Goal: Task Accomplishment & Management: Manage account settings

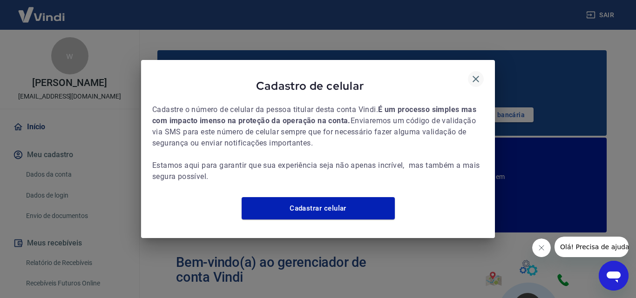
click at [476, 74] on icon "button" at bounding box center [475, 79] width 11 height 11
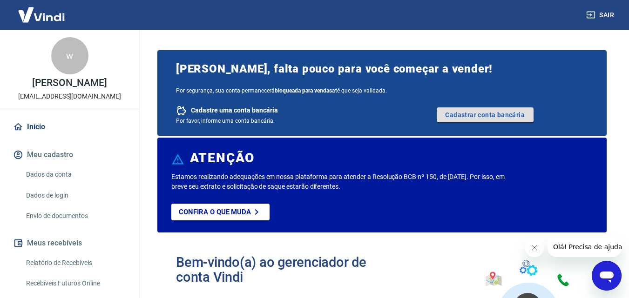
click at [473, 117] on link "Cadastrar conta bancária" at bounding box center [485, 115] width 97 height 15
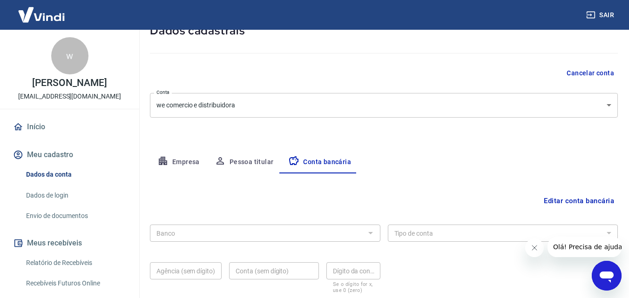
scroll to position [126, 0]
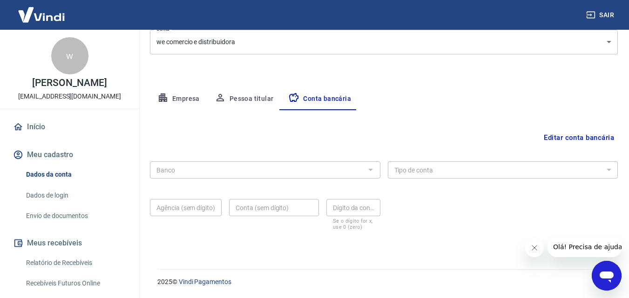
click at [252, 107] on button "Pessoa titular" at bounding box center [244, 99] width 74 height 22
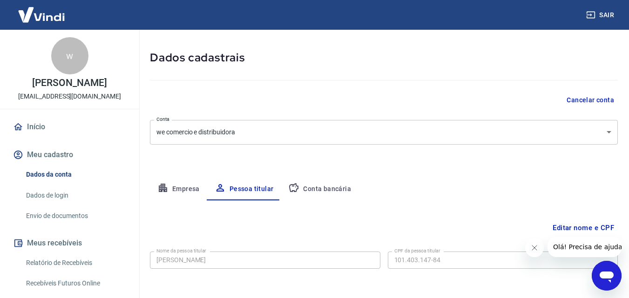
scroll to position [74, 0]
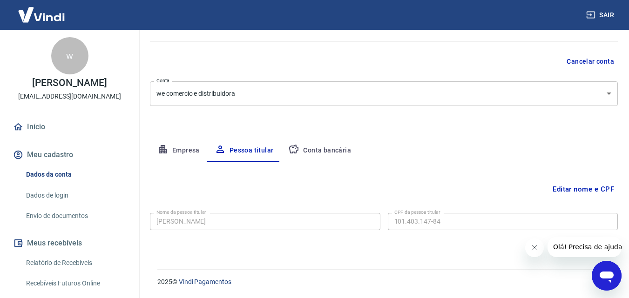
click at [74, 217] on link "Envio de documentos" at bounding box center [75, 216] width 106 height 19
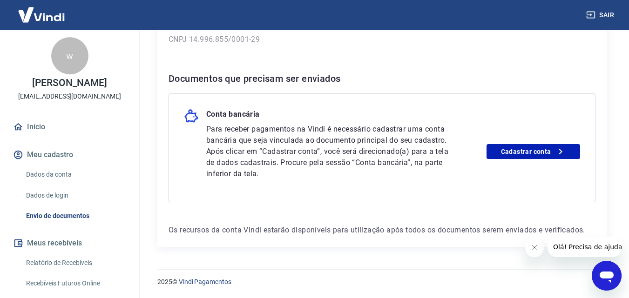
scroll to position [74, 0]
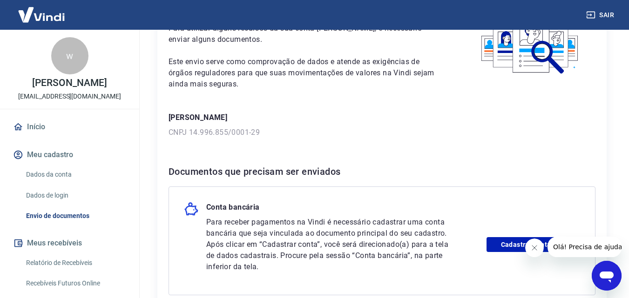
click at [92, 175] on link "Dados da conta" at bounding box center [75, 174] width 106 height 19
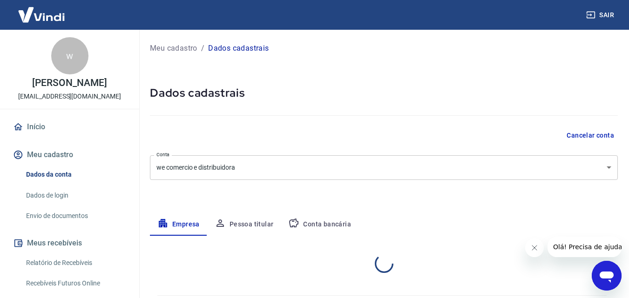
select select "ES"
select select "business"
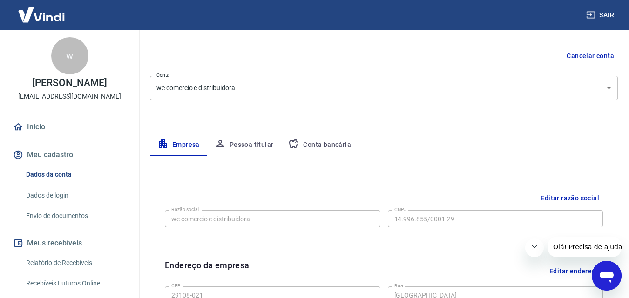
scroll to position [140, 0]
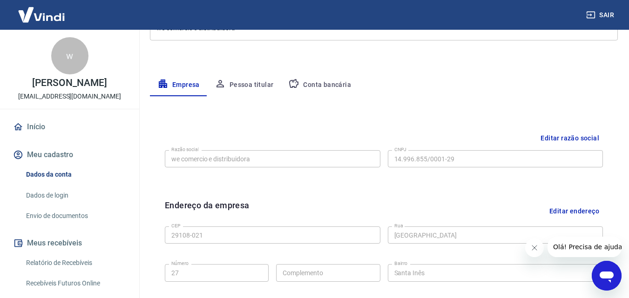
click at [249, 89] on button "Pessoa titular" at bounding box center [244, 85] width 74 height 22
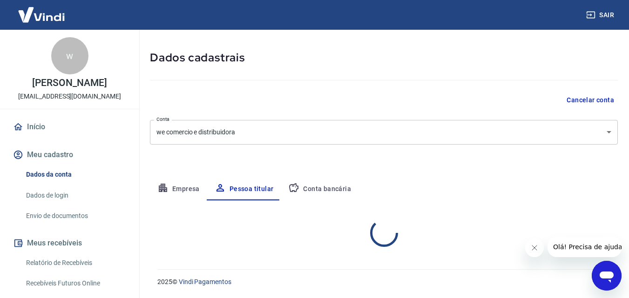
scroll to position [74, 0]
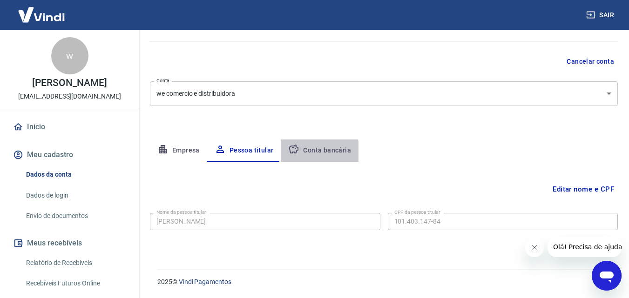
click at [311, 153] on button "Conta bancária" at bounding box center [320, 151] width 78 height 22
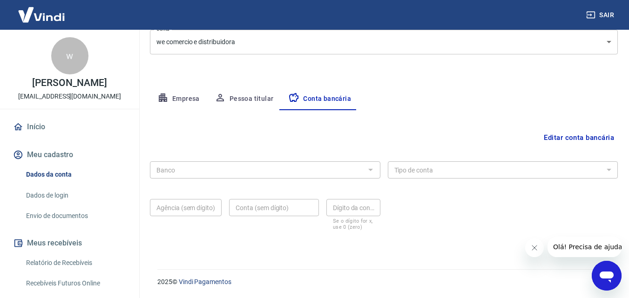
click at [256, 106] on button "Pessoa titular" at bounding box center [244, 99] width 74 height 22
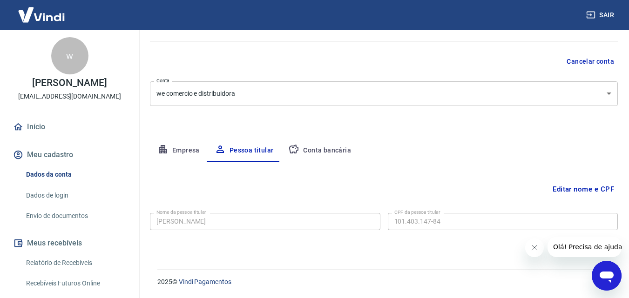
click at [186, 150] on button "Empresa" at bounding box center [178, 151] width 57 height 22
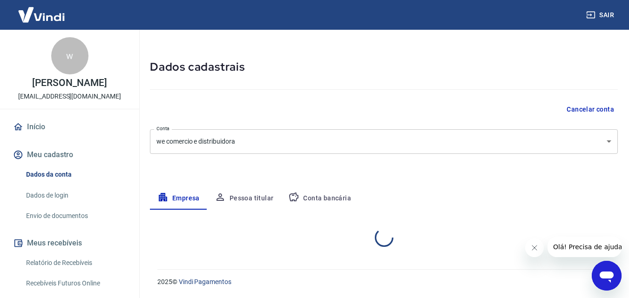
select select "ES"
select select "business"
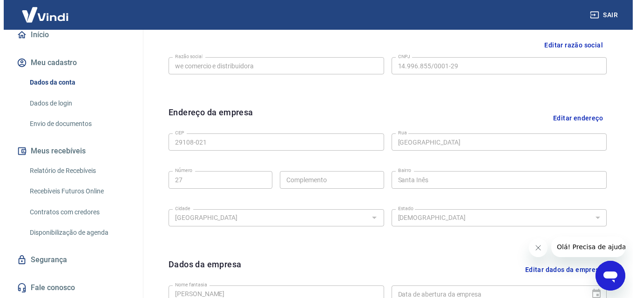
scroll to position [0, 0]
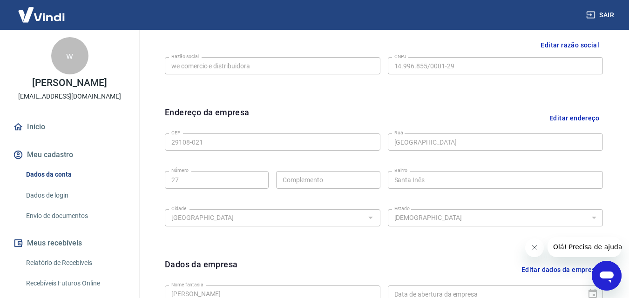
click at [41, 119] on link "Início" at bounding box center [69, 127] width 117 height 20
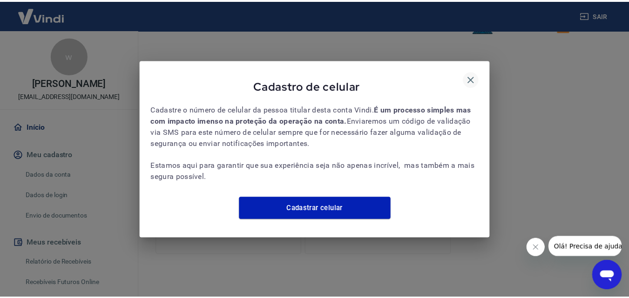
scroll to position [320, 0]
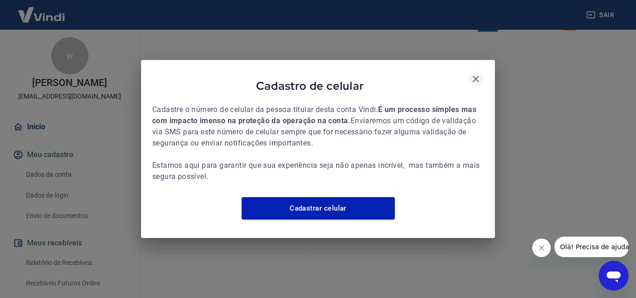
click at [483, 71] on button "button" at bounding box center [476, 79] width 16 height 16
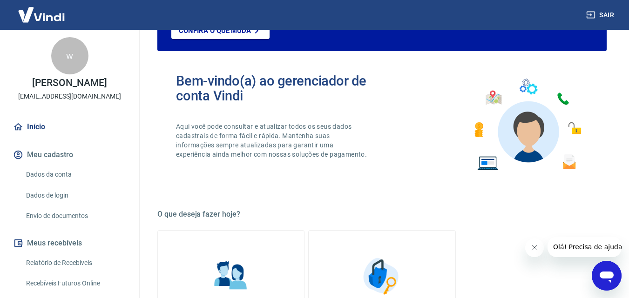
scroll to position [186, 0]
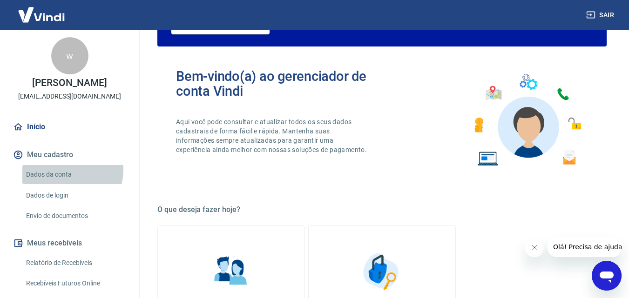
click at [64, 170] on link "Dados da conta" at bounding box center [75, 174] width 106 height 19
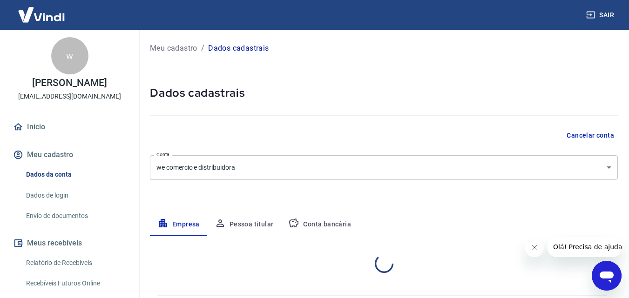
select select "ES"
select select "business"
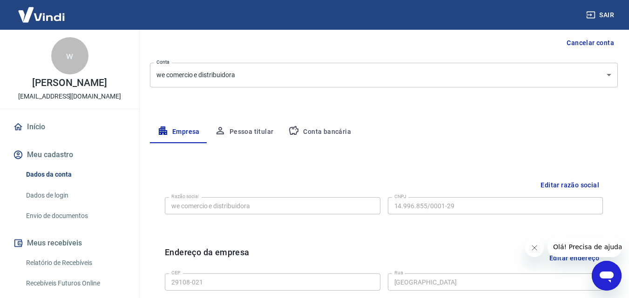
scroll to position [93, 0]
click at [255, 74] on body "Sair w [PERSON_NAME] [EMAIL_ADDRESS][DOMAIN_NAME] Início Meu cadastro Dados da …" at bounding box center [314, 56] width 629 height 298
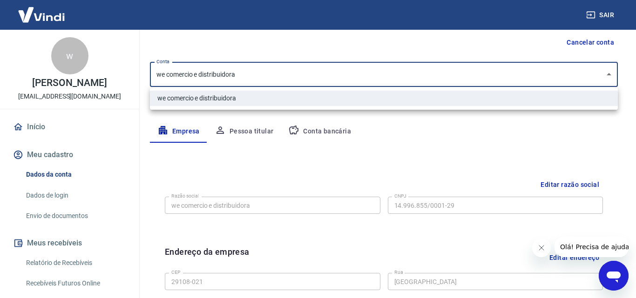
click at [246, 99] on li "we comercio e distribuidora" at bounding box center [384, 98] width 468 height 15
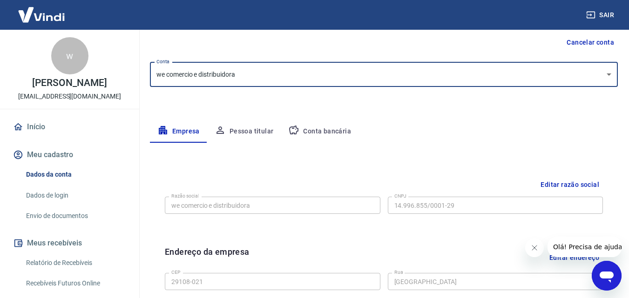
click at [257, 82] on body "Sair w [PERSON_NAME] [EMAIL_ADDRESS][DOMAIN_NAME] Início Meu cadastro Dados da …" at bounding box center [314, 56] width 629 height 298
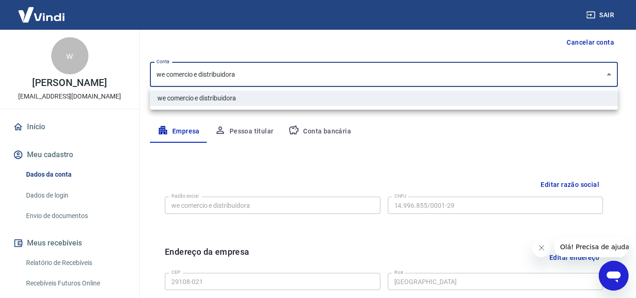
click at [258, 78] on div at bounding box center [318, 149] width 636 height 298
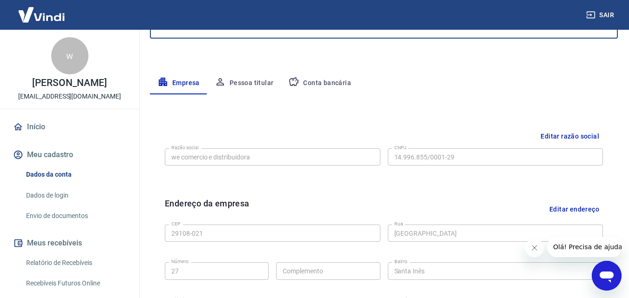
scroll to position [186, 0]
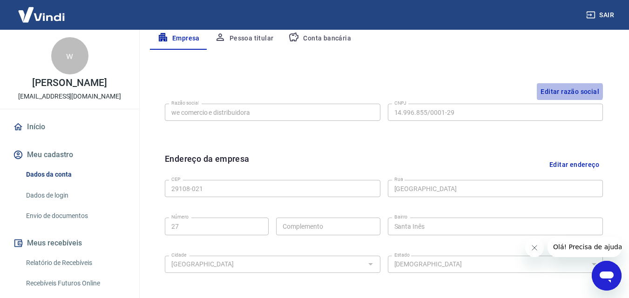
click at [570, 92] on button "Editar razão social" at bounding box center [570, 91] width 66 height 17
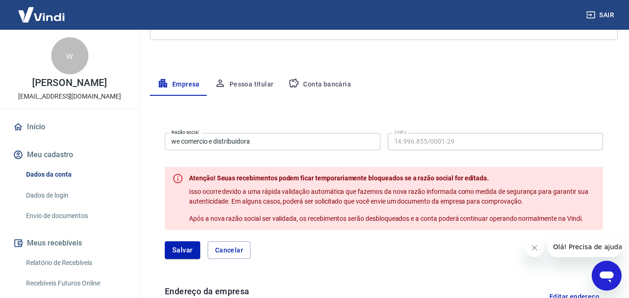
scroll to position [140, 0]
click at [270, 143] on input "we comercio e distribuidora" at bounding box center [272, 142] width 215 height 17
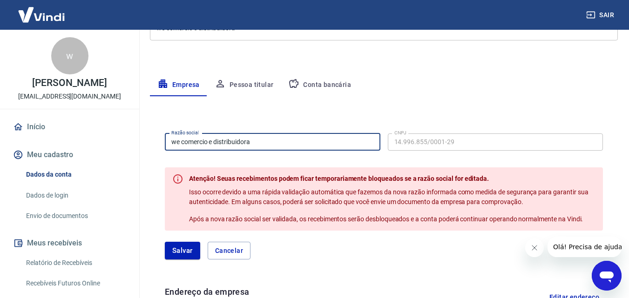
click at [270, 143] on input "we comercio e distribuidora" at bounding box center [272, 142] width 215 height 17
paste input "JT SUPLEMENTOS LTDA"
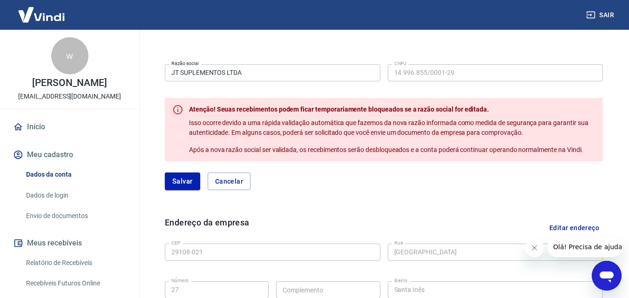
scroll to position [186, 0]
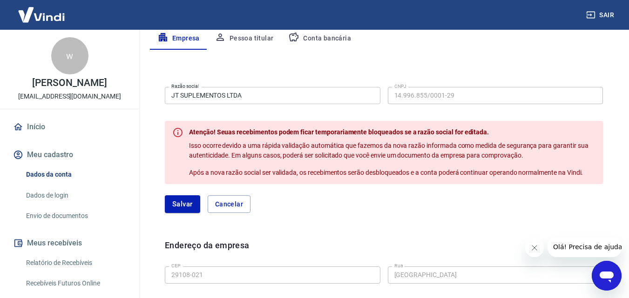
click at [398, 201] on div "[PERSON_NAME]" at bounding box center [384, 204] width 438 height 18
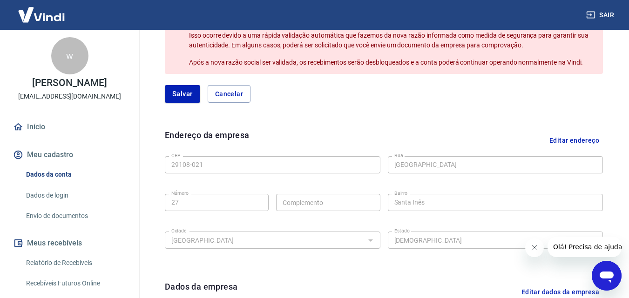
scroll to position [180, 0]
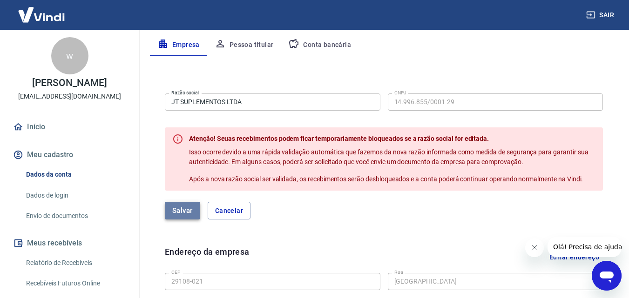
click at [178, 211] on button "Salvar" at bounding box center [182, 211] width 35 height 18
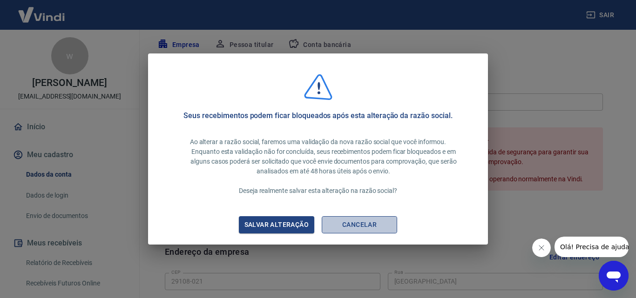
click at [348, 229] on button "Cancelar" at bounding box center [359, 224] width 75 height 17
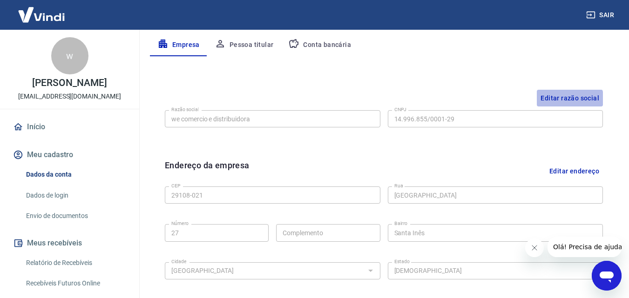
click at [562, 101] on button "Editar razão social" at bounding box center [570, 98] width 66 height 17
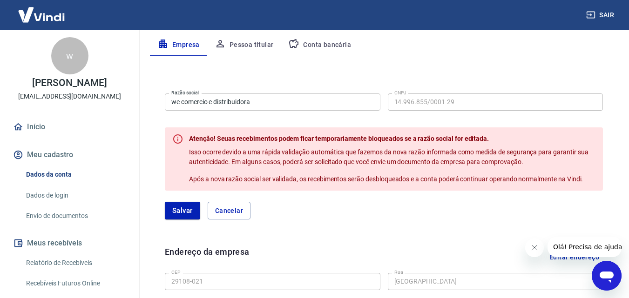
click at [440, 153] on span "Isso ocorre devido a uma rápida validação automática que fazemos da nova razão …" at bounding box center [389, 156] width 400 height 17
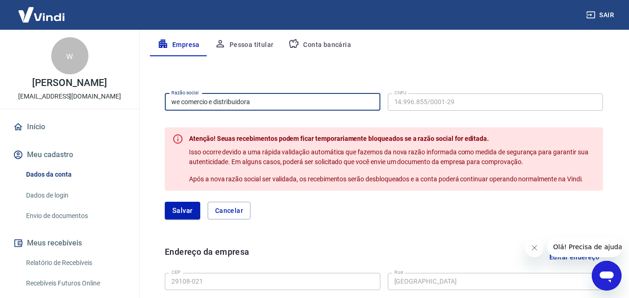
click at [249, 103] on input "we comercio e distribuidora" at bounding box center [272, 102] width 215 height 17
paste input "JT SUPLEMENTOS LTDA"
type input "JT SUPLEMENTOS LTDA"
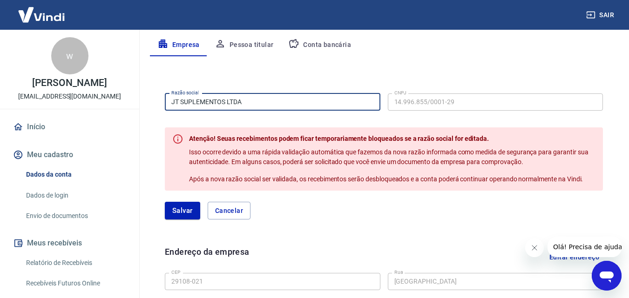
click at [290, 124] on form "Razão social JT SUPLEMENTOS LTDA Razão social CNPJ 14.996.855/0001-29 CNPJ Aten…" at bounding box center [384, 155] width 438 height 130
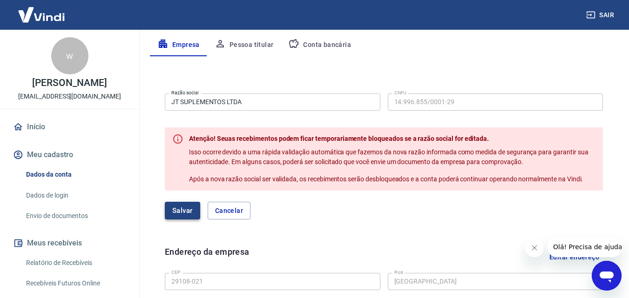
click at [190, 210] on button "Salvar" at bounding box center [182, 211] width 35 height 18
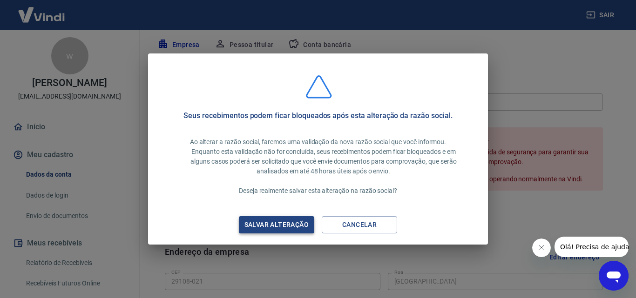
click at [280, 225] on div "Salvar alteração" at bounding box center [276, 225] width 87 height 12
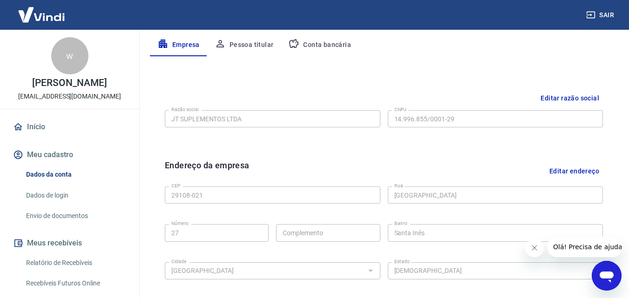
click at [582, 95] on button "Editar razão social" at bounding box center [570, 98] width 66 height 17
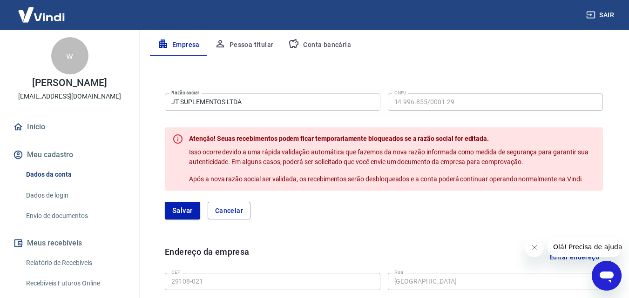
click at [414, 121] on form "Razão social JT SUPLEMENTOS LTDA Razão social CNPJ 14.996.855/0001-29 CNPJ Aten…" at bounding box center [384, 155] width 438 height 130
click at [531, 248] on icon "Fechar mensagem da empresa" at bounding box center [533, 247] width 7 height 7
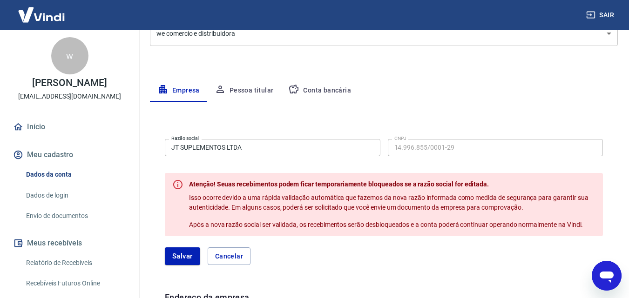
scroll to position [133, 0]
click at [223, 253] on button "Cancelar" at bounding box center [229, 258] width 43 height 18
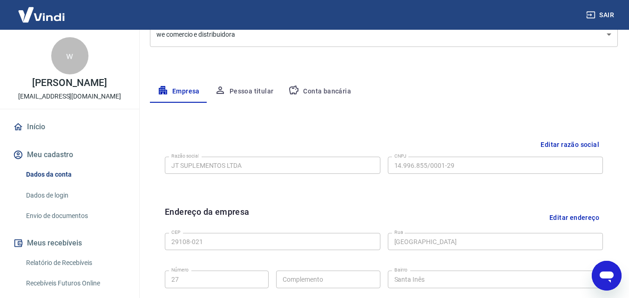
click at [236, 97] on button "Pessoa titular" at bounding box center [244, 92] width 74 height 22
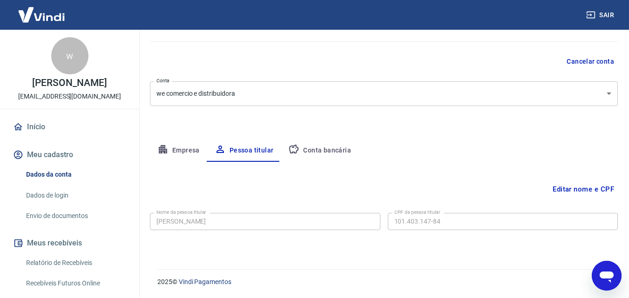
scroll to position [74, 0]
click at [576, 189] on button "Editar nome e CPF" at bounding box center [583, 190] width 69 height 18
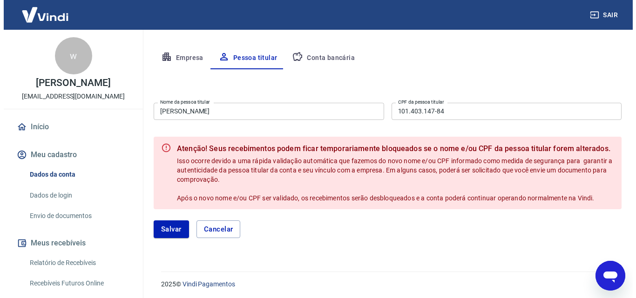
scroll to position [167, 0]
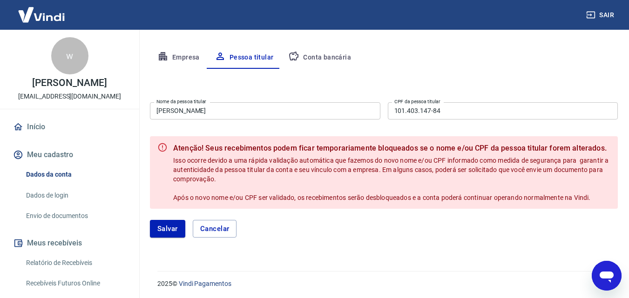
click at [243, 109] on input "[PERSON_NAME]" at bounding box center [265, 110] width 230 height 17
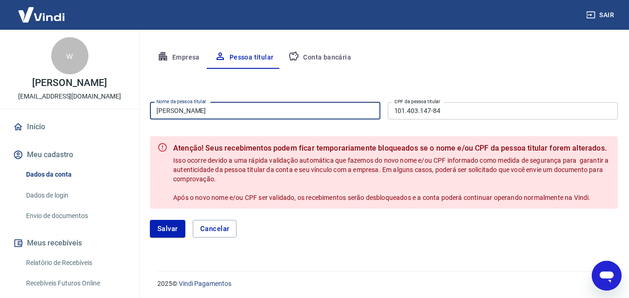
click at [243, 109] on input "[PERSON_NAME]" at bounding box center [265, 110] width 230 height 17
paste input "[PERSON_NAME]"
type input "[PERSON_NAME]"
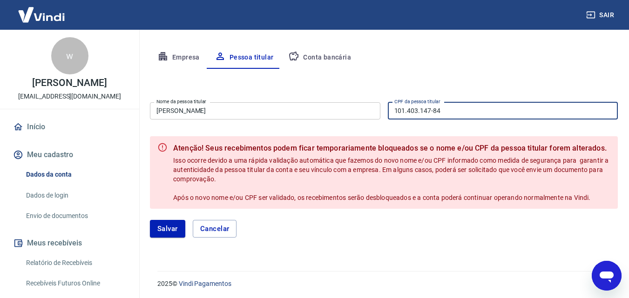
click at [446, 109] on input "101.403.147-84" at bounding box center [503, 110] width 230 height 17
click at [415, 108] on input "101.403.147-84" at bounding box center [503, 110] width 230 height 17
paste input "27.169.487-55"
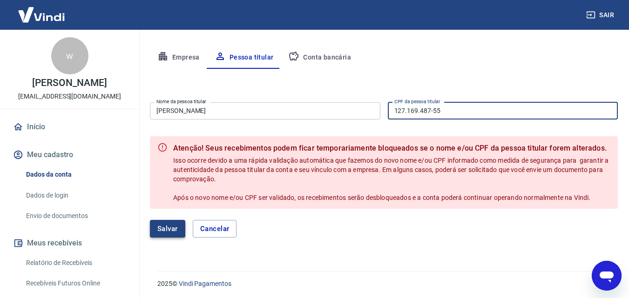
type input "127.169.487-55"
click at [176, 224] on button "Salvar" at bounding box center [167, 229] width 35 height 18
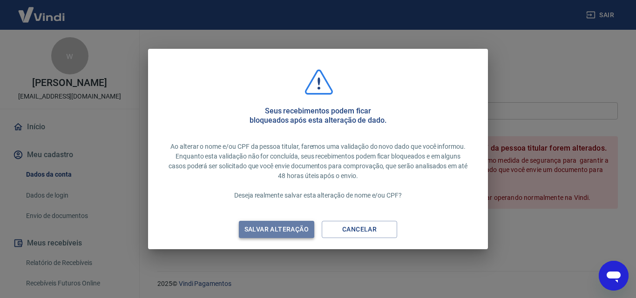
click at [293, 231] on div "Salvar alteração" at bounding box center [276, 230] width 87 height 12
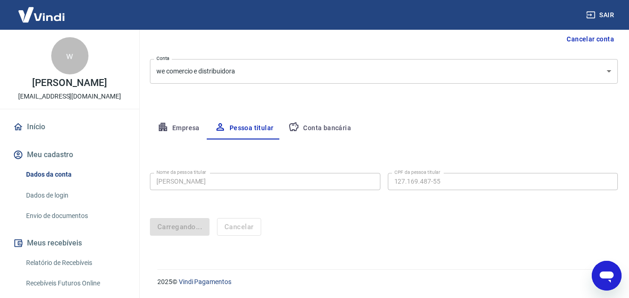
scroll to position [74, 0]
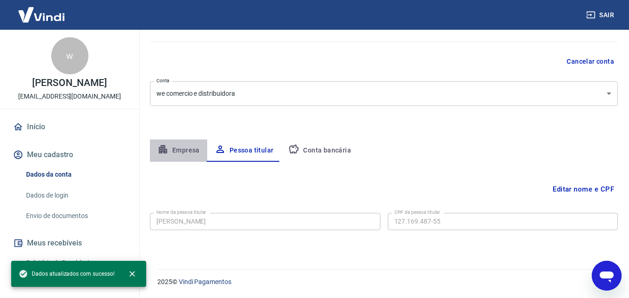
click at [170, 145] on button "Empresa" at bounding box center [178, 151] width 57 height 22
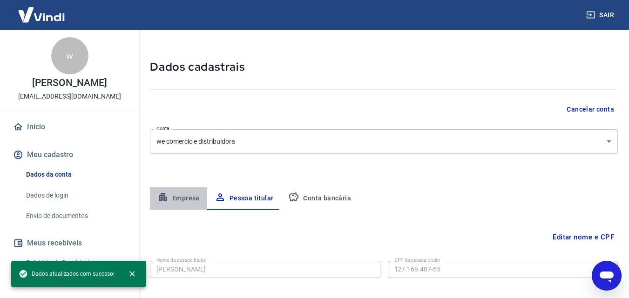
select select "ES"
select select "business"
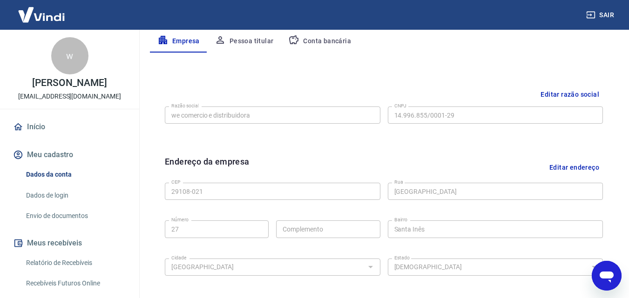
scroll to position [167, 0]
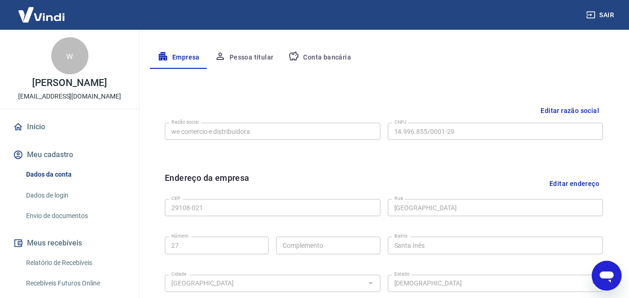
click at [325, 55] on button "Conta bancária" at bounding box center [320, 58] width 78 height 22
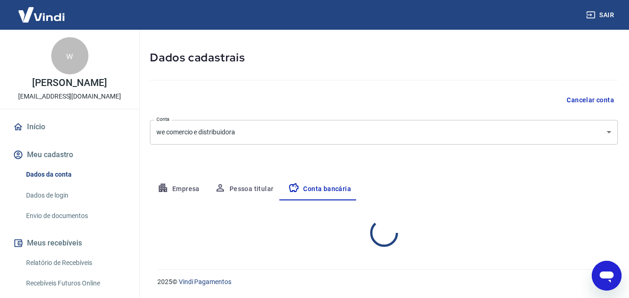
scroll to position [126, 0]
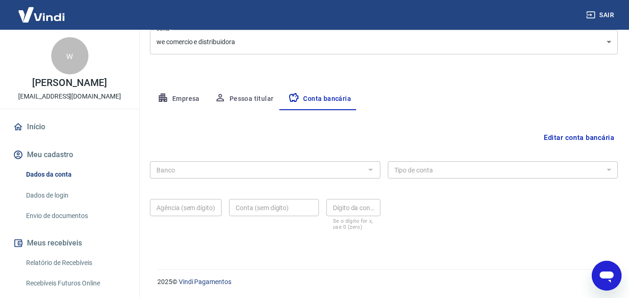
click at [373, 169] on div at bounding box center [370, 169] width 12 height 13
click at [180, 96] on button "Empresa" at bounding box center [178, 99] width 57 height 22
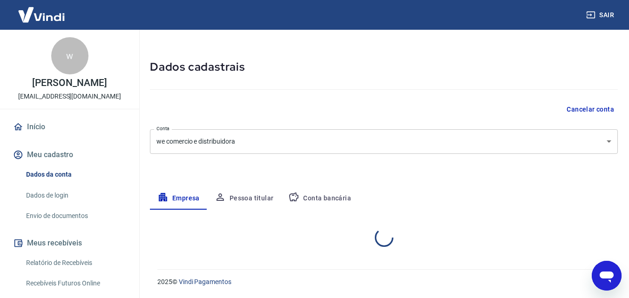
select select "ES"
select select "business"
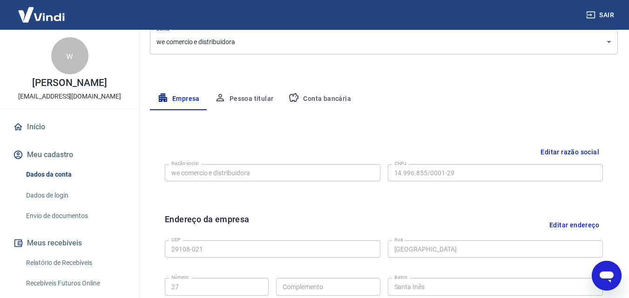
click at [552, 142] on div "Editar razão social Razão social we comercio e distribuidora Razão social CNPJ …" at bounding box center [383, 171] width 453 height 70
click at [558, 149] on button "Editar razão social" at bounding box center [570, 152] width 66 height 17
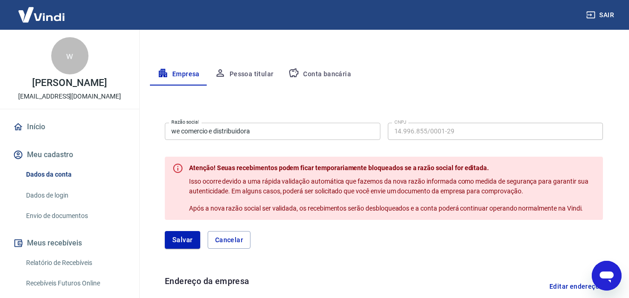
scroll to position [172, 0]
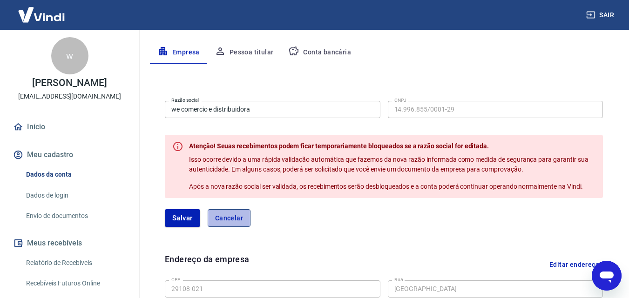
click at [236, 218] on button "Cancelar" at bounding box center [229, 218] width 43 height 18
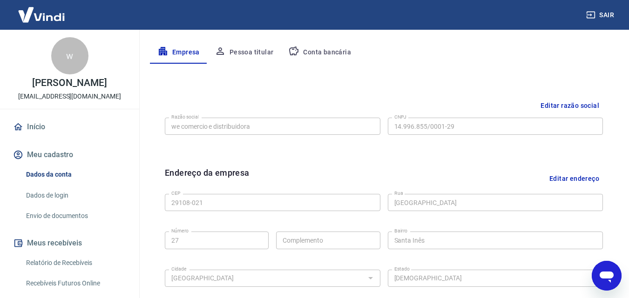
click at [423, 165] on div "Endereço da empresa Editar endereço CEP 29108-021 CEP [GEOGRAPHIC_DATA] Número …" at bounding box center [383, 235] width 453 height 152
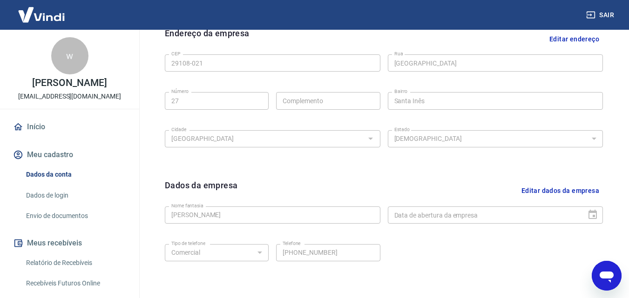
scroll to position [92, 0]
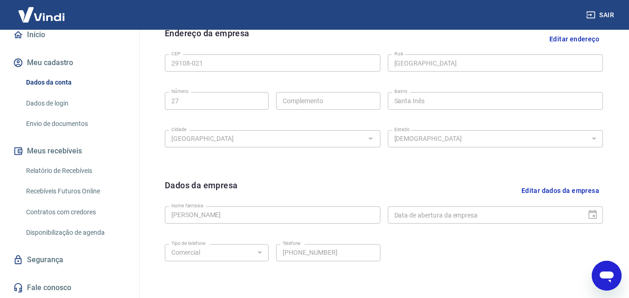
click at [69, 121] on link "Envio de documentos" at bounding box center [75, 123] width 106 height 19
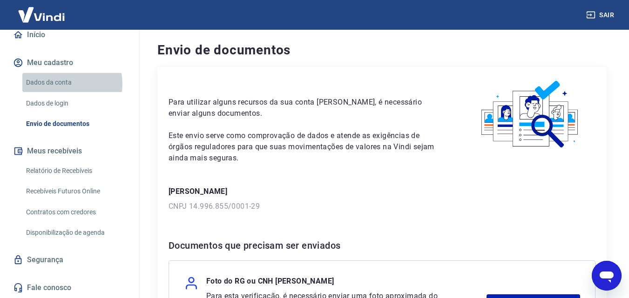
click at [67, 84] on link "Dados da conta" at bounding box center [75, 82] width 106 height 19
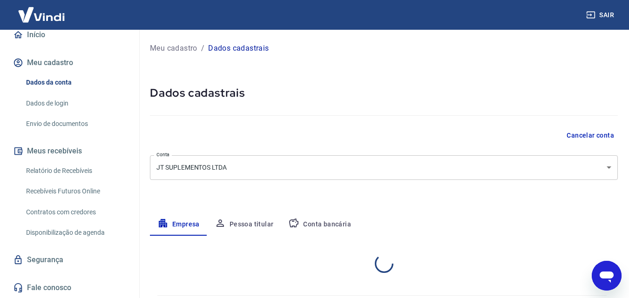
select select "ES"
select select "business"
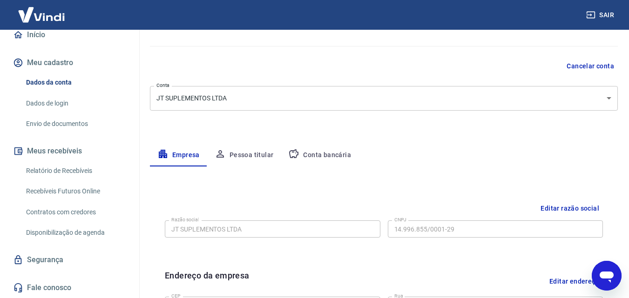
scroll to position [140, 0]
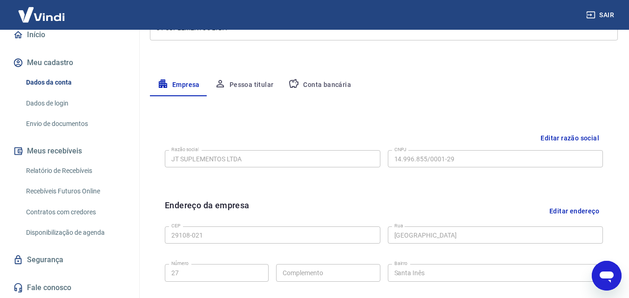
click at [564, 138] on button "Editar razão social" at bounding box center [570, 138] width 66 height 17
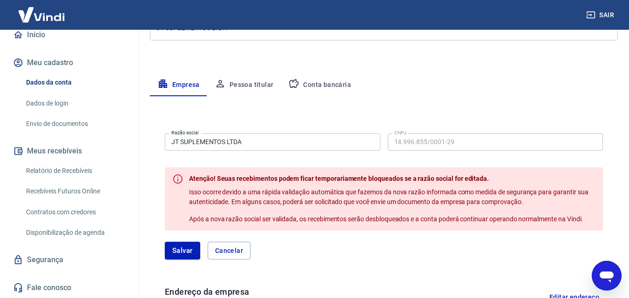
click at [380, 144] on div "Razão social JT SUPLEMENTOS LTDA Razão social CNPJ 14.996.855/0001-29 CNPJ" at bounding box center [384, 141] width 438 height 23
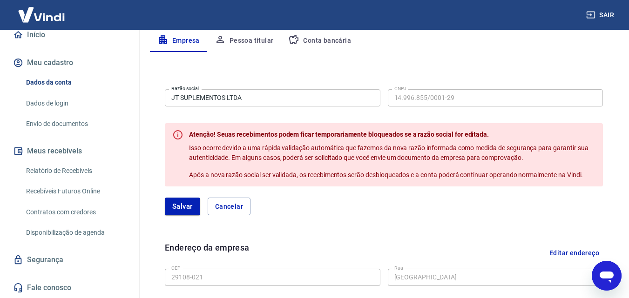
scroll to position [186, 0]
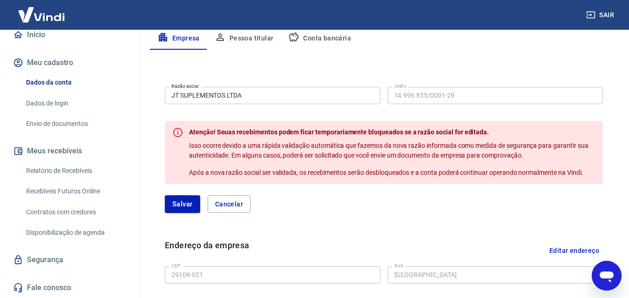
click at [419, 123] on div "Atenção! Seuas recebimentos podem ficar temporariamente bloqueados se a razão s…" at bounding box center [384, 152] width 438 height 63
click at [601, 273] on icon "Abrir janela de mensagens" at bounding box center [606, 277] width 14 height 11
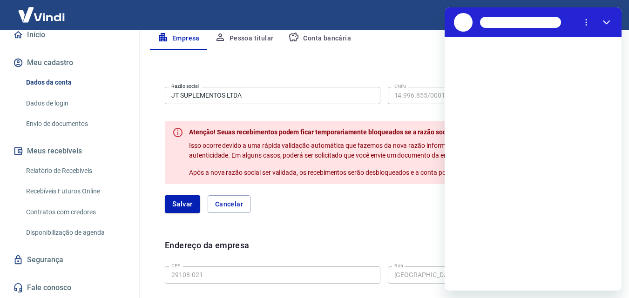
scroll to position [0, 0]
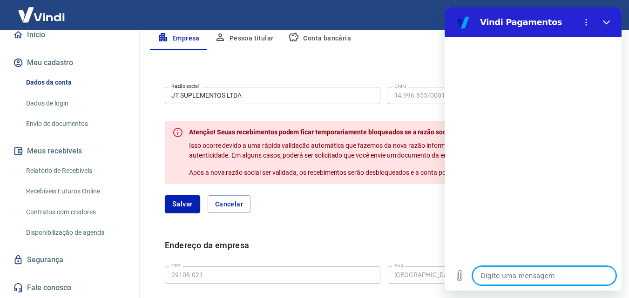
click at [515, 276] on textarea at bounding box center [543, 276] width 143 height 19
type textarea "g"
type textarea "x"
type textarea "gr"
type textarea "x"
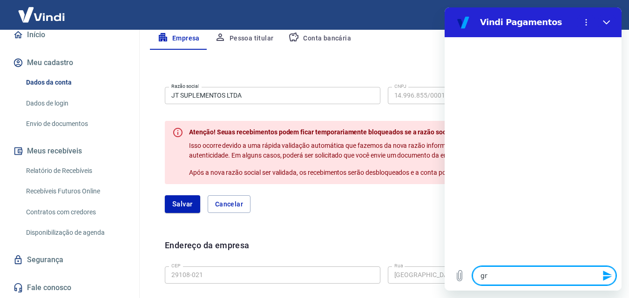
type textarea "gro"
type textarea "x"
type textarea "groc"
type textarea "x"
type textarea "groca"
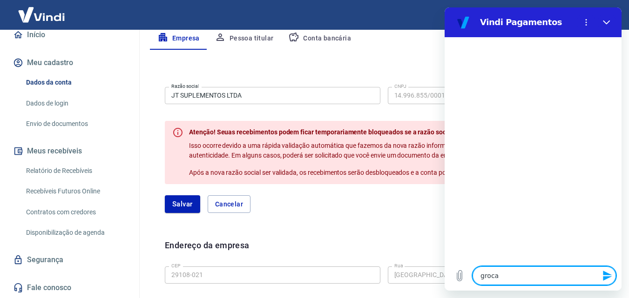
type textarea "x"
type textarea "groc"
type textarea "x"
type textarea "gro"
type textarea "x"
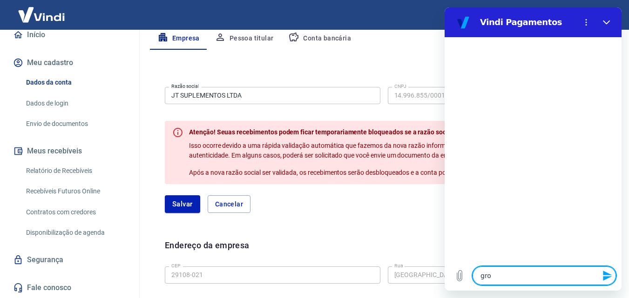
type textarea "gr"
type textarea "x"
type textarea "g"
type textarea "x"
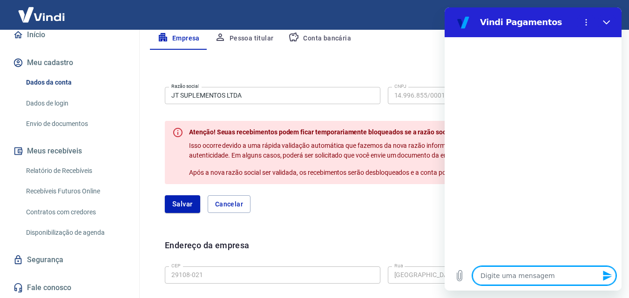
type textarea "t"
type textarea "x"
type textarea "tr"
type textarea "x"
type textarea "tro"
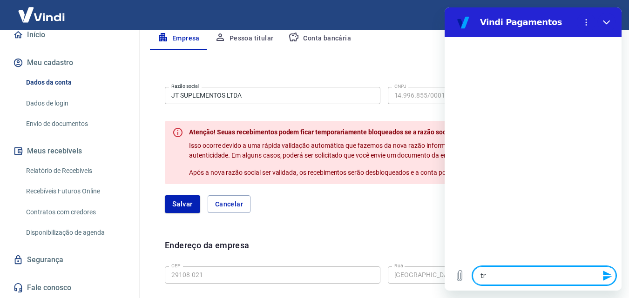
type textarea "x"
type textarea "troc"
type textarea "x"
type textarea "troca"
type textarea "x"
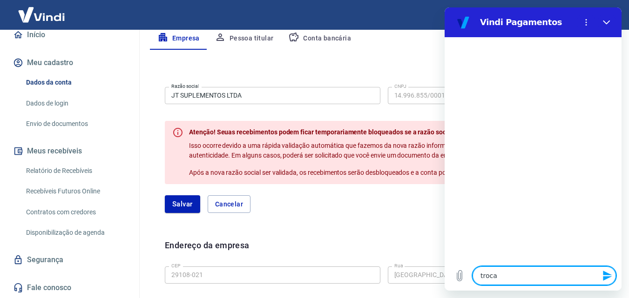
type textarea "trocar"
type textarea "x"
type textarea "trocar"
type textarea "x"
type textarea "trocar c"
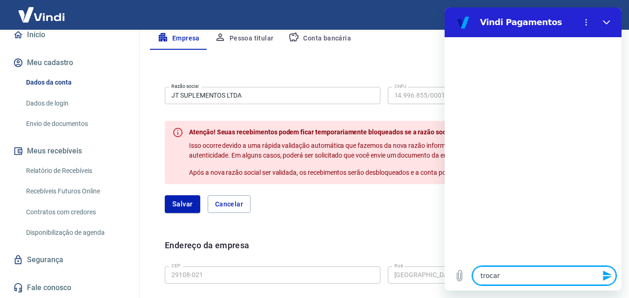
type textarea "x"
type textarea "trocar cn"
type textarea "x"
type textarea "trocar cnp"
type textarea "x"
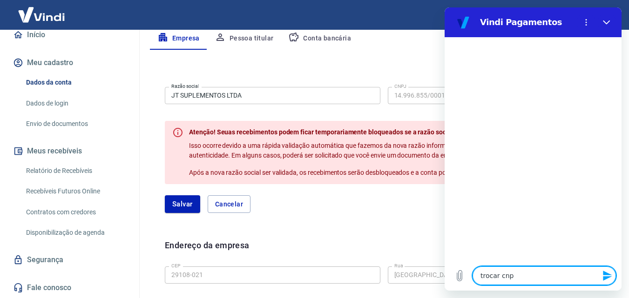
type textarea "trocar cnpj"
type textarea "x"
type textarea "trocar cnpj"
type textarea "x"
type textarea "trocar cnpj d"
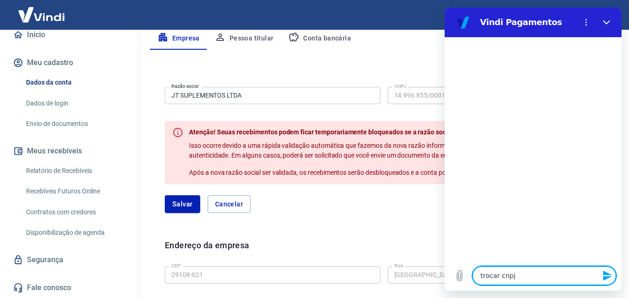
type textarea "x"
type textarea "trocar cnpj da"
type textarea "x"
type textarea "trocar cnpj da"
type textarea "x"
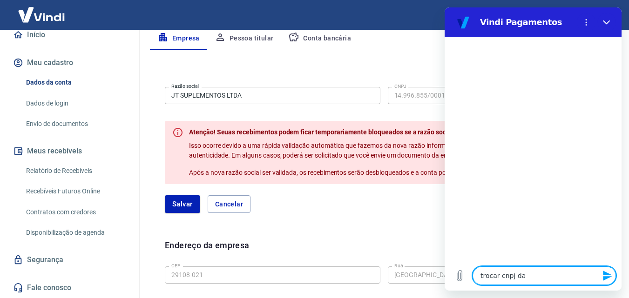
type textarea "trocar cnpj da e"
type textarea "x"
type textarea "trocar cnpj da em"
type textarea "x"
type textarea "trocar cnpj da emp"
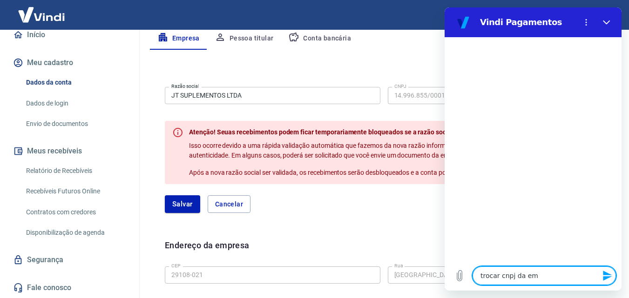
type textarea "x"
type textarea "trocar cnpj da empr"
type textarea "x"
type textarea "trocar cnpj da empre"
type textarea "x"
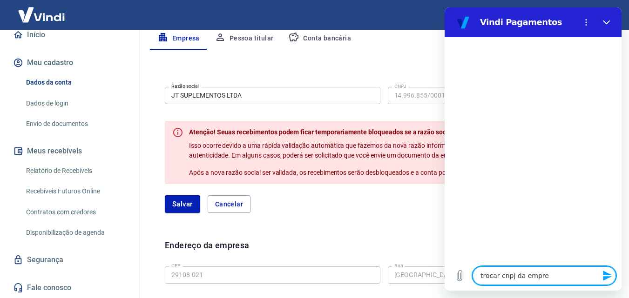
type textarea "trocar cnpj da empres"
type textarea "x"
type textarea "trocar cnpj da empresa"
type textarea "x"
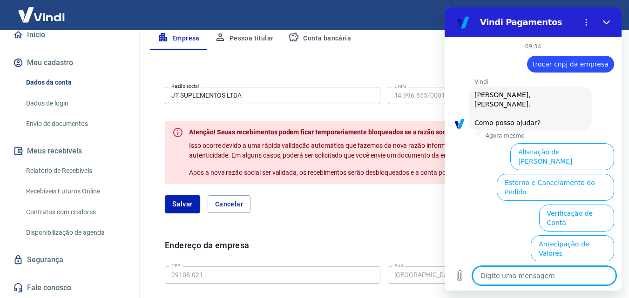
scroll to position [64, 0]
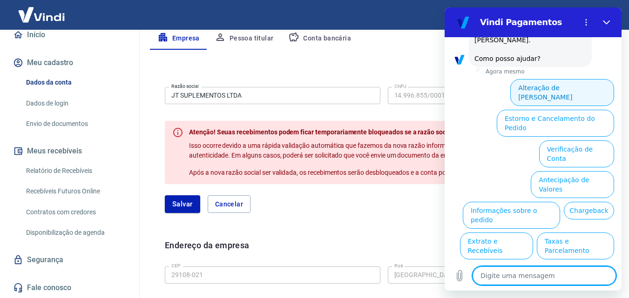
click at [578, 81] on button "Alteração de [PERSON_NAME]" at bounding box center [562, 92] width 104 height 27
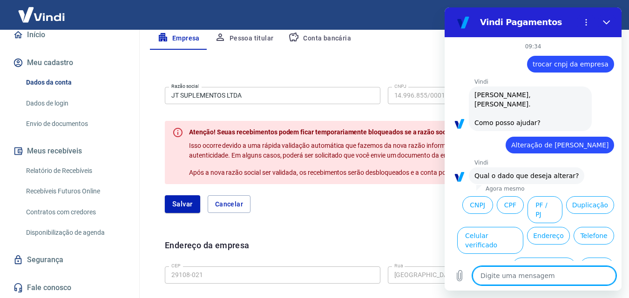
scroll to position [32, 0]
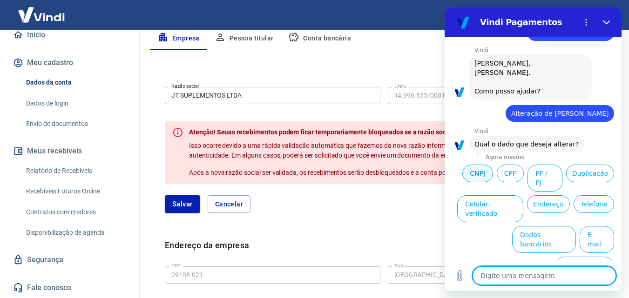
click at [493, 165] on button "CNPJ" at bounding box center [477, 174] width 31 height 18
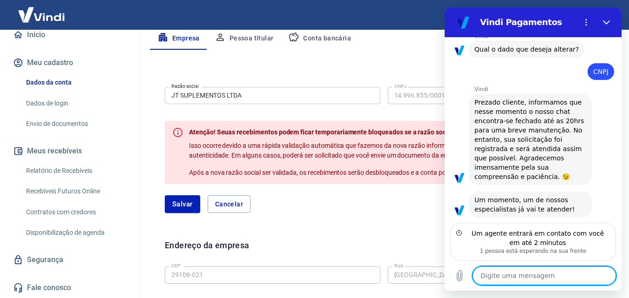
scroll to position [117, 0]
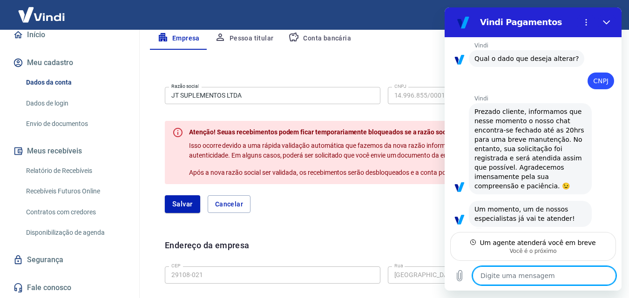
type textarea "x"
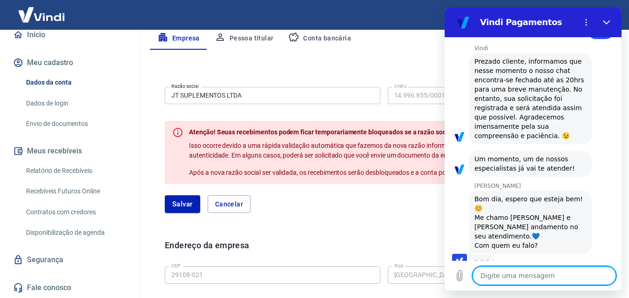
scroll to position [167, 0]
type textarea "o"
type textarea "x"
type textarea "oi"
type textarea "x"
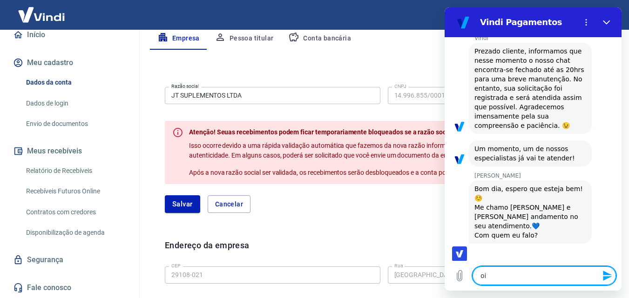
type textarea "oi"
type textarea "x"
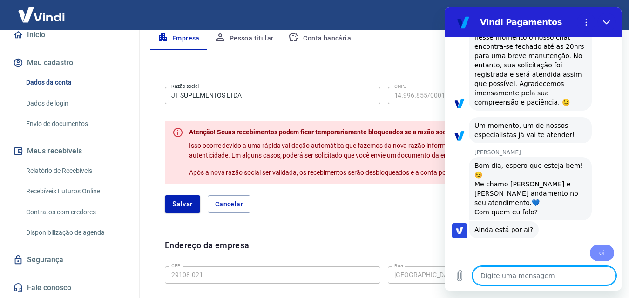
type textarea "x"
type textarea "T"
type textarea "x"
type textarea "Tl"
type textarea "x"
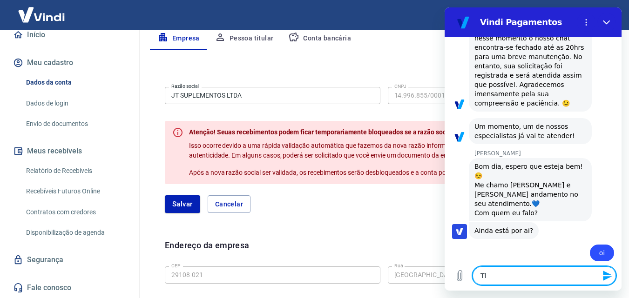
scroll to position [202, 0]
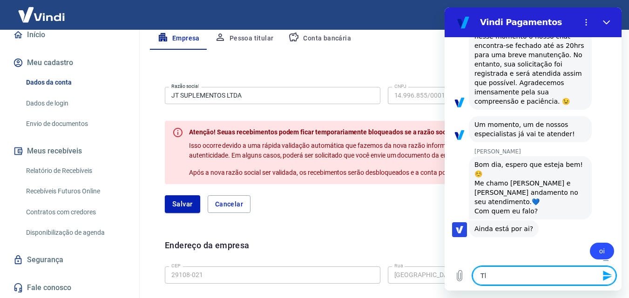
type textarea "T"
type textarea "x"
type textarea "Ta"
type textarea "x"
type textarea "Tal"
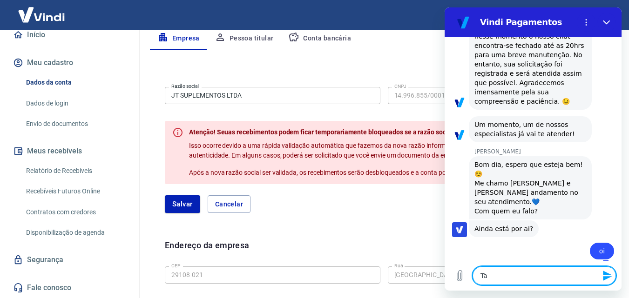
type textarea "x"
type textarea "Tale"
type textarea "x"
type textarea "Tales"
type textarea "x"
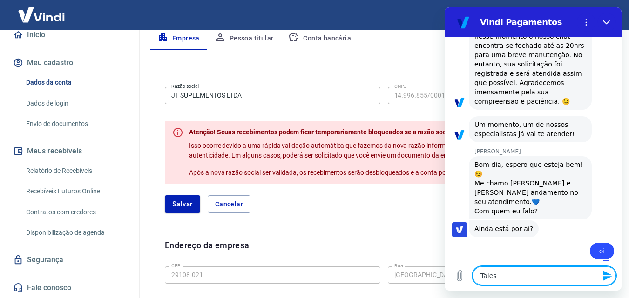
type textarea "x"
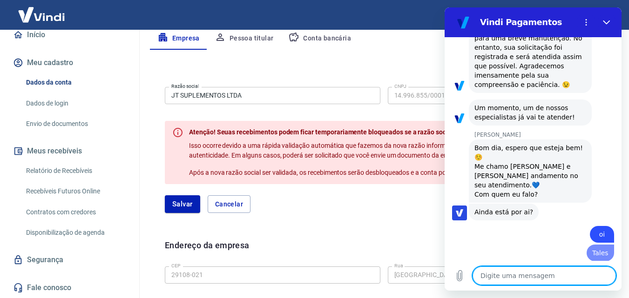
type textarea "e"
type textarea "x"
type textarea "eu"
type textarea "x"
type textarea "eu"
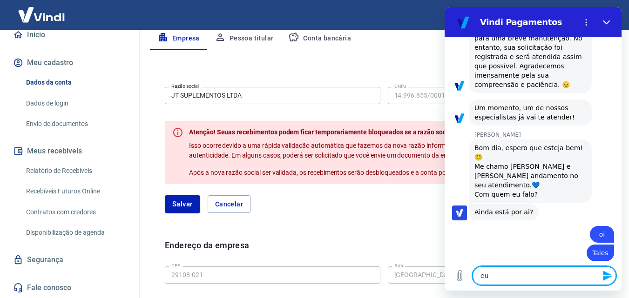
type textarea "x"
type textarea "eu e"
type textarea "x"
type textarea "eu es"
type textarea "x"
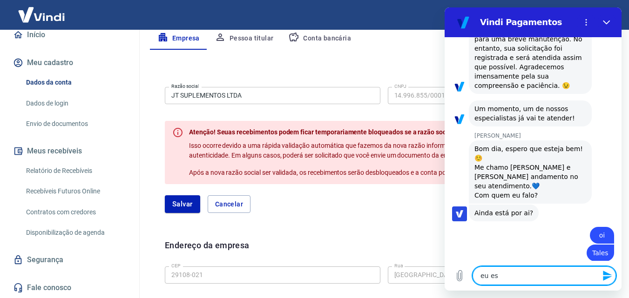
scroll to position [220, 0]
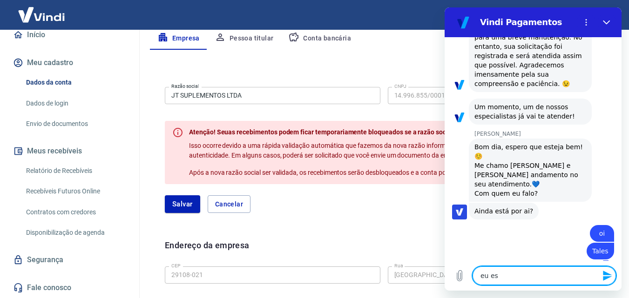
type textarea "eu est"
type textarea "x"
type textarea "eu esto"
type textarea "x"
type textarea "eu estou"
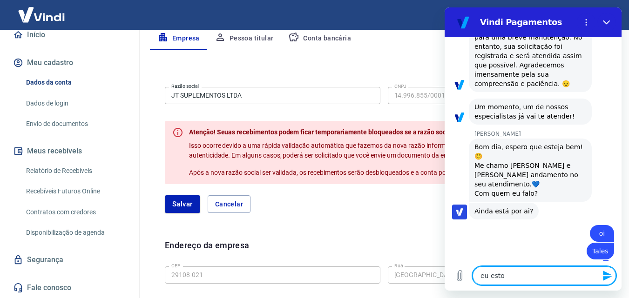
type textarea "x"
type textarea "eu estou"
type textarea "x"
type textarea "eu estou t"
type textarea "x"
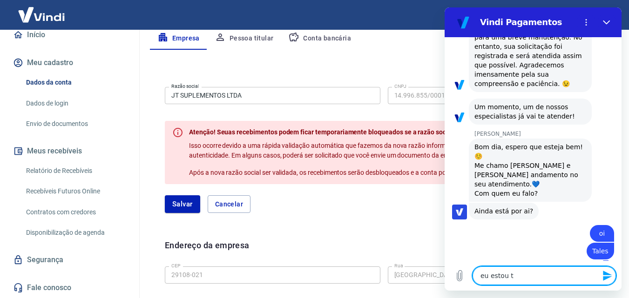
type textarea "eu estou te"
type textarea "x"
type textarea "eu estou ten"
type textarea "x"
type textarea "eu estou tent"
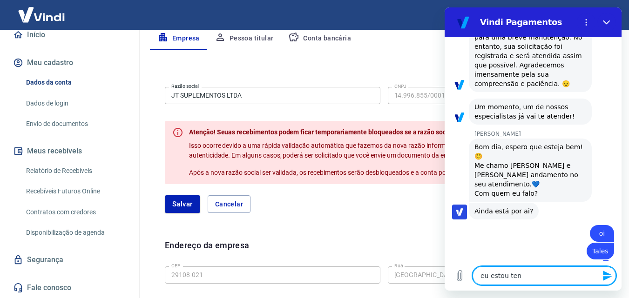
type textarea "x"
type textarea "eu estou tenta"
type textarea "x"
type textarea "eu estou tentan"
type textarea "x"
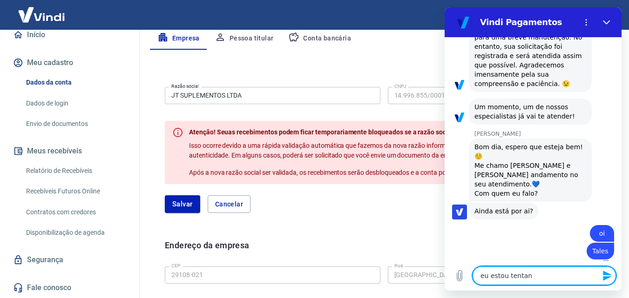
type textarea "eu estou tentand"
type textarea "x"
type textarea "eu estou tentando"
type textarea "x"
type textarea "eu estou tentando"
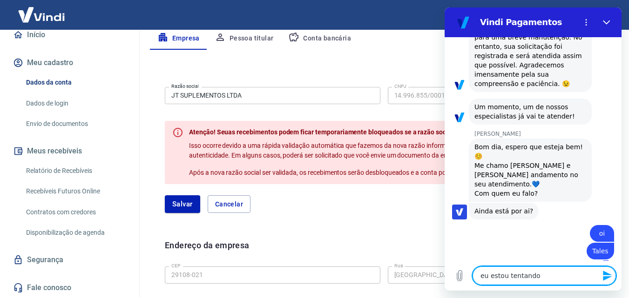
type textarea "x"
type textarea "eu estou tentando a"
type textarea "x"
type textarea "eu estou tentando al"
type textarea "x"
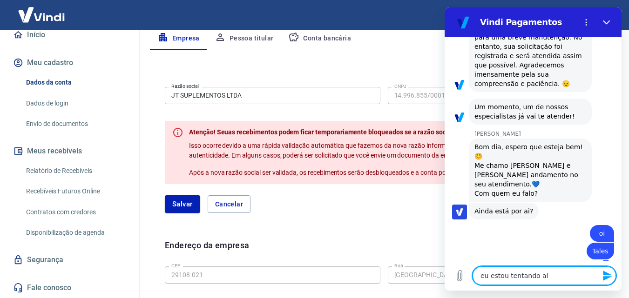
type textarea "eu estou tentando alt"
type textarea "x"
type textarea "eu estou tentando alte"
type textarea "x"
type textarea "eu estou tentando alter"
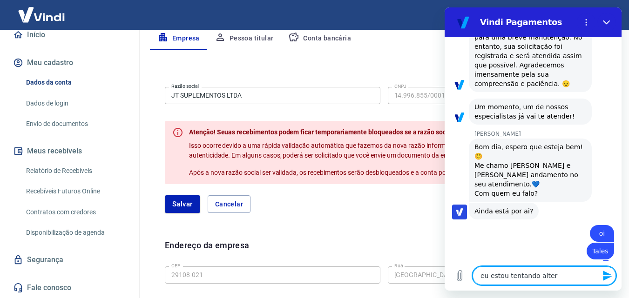
type textarea "x"
type textarea "eu estou tentando altera"
type textarea "x"
type textarea "eu estou tentando alterar"
type textarea "x"
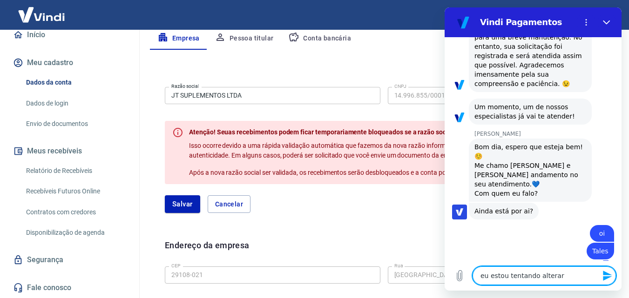
type textarea "eu estou tentando alterar"
type textarea "x"
type textarea "eu estou tentando alterar o"
type textarea "x"
type textarea "eu estou tentando alterar o"
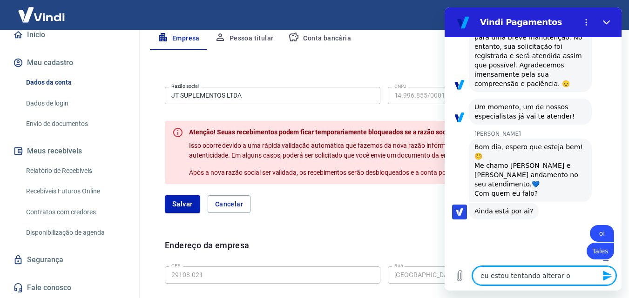
type textarea "x"
type textarea "eu estou tentando alterar o c"
type textarea "x"
type textarea "eu estou tentando alterar o cn"
type textarea "x"
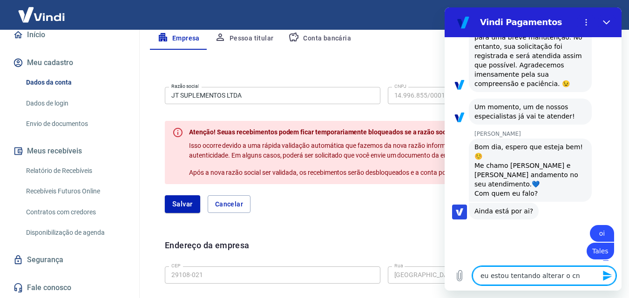
type textarea "eu estou tentando alterar o cnp"
type textarea "x"
type textarea "eu estou tentando alterar o cnpj"
type textarea "x"
type textarea "eu estou tentando alterar o cnpj"
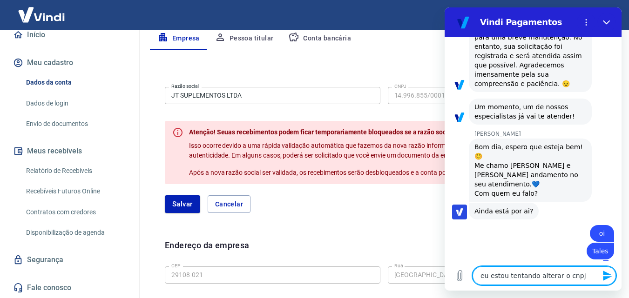
type textarea "x"
type textarea "eu estou tentando alterar o cnpj d"
type textarea "x"
type textarea "eu estou tentando alterar o cnpj da"
type textarea "x"
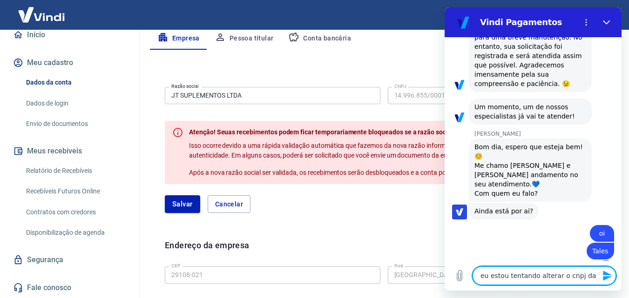
type textarea "eu estou tentando alterar o cnpj da"
type textarea "x"
type textarea "eu estou tentando alterar o cnpj da m"
type textarea "x"
type textarea "eu estou tentando alterar o cnpj da mi"
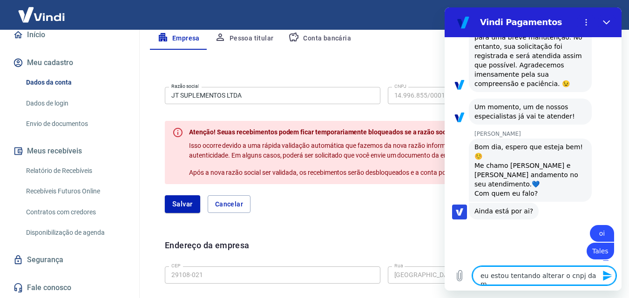
type textarea "x"
type textarea "eu estou tentando alterar o cnpj da min"
type textarea "x"
type textarea "eu estou tentando alterar o cnpj da minh"
type textarea "x"
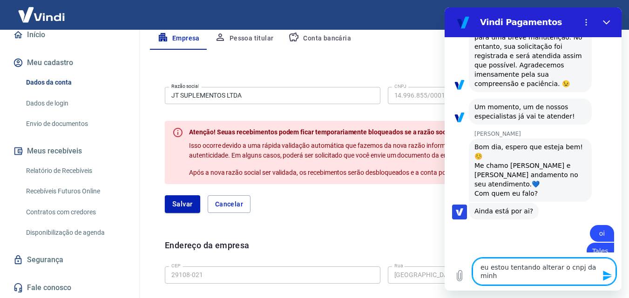
type textarea "eu estou tentando alterar o cnpj da minha"
type textarea "x"
type textarea "eu estou tentando alterar o cnpj da minha"
type textarea "x"
type textarea "eu estou tentando alterar o cnpj da minha e"
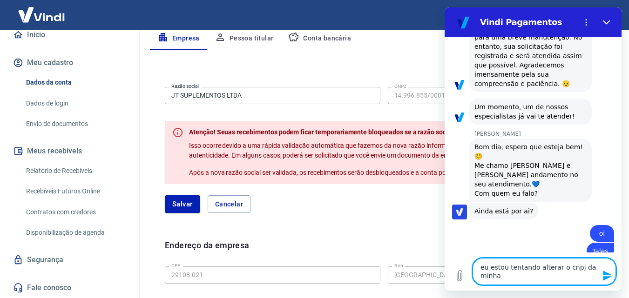
type textarea "x"
type textarea "eu estou tentando alterar o cnpj da minha em"
type textarea "x"
type textarea "eu estou tentando alterar o cnpj da minha emp"
type textarea "x"
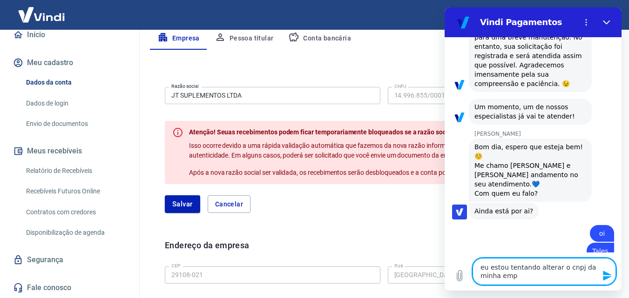
type textarea "eu estou tentando alterar o cnpj da minha empr"
type textarea "x"
type textarea "eu estou tentando alterar o cnpj da minha empre"
type textarea "x"
type textarea "eu estou tentando alterar o cnpj da minha empres"
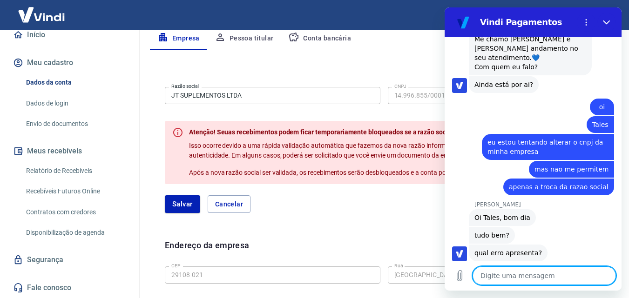
scroll to position [348, 0]
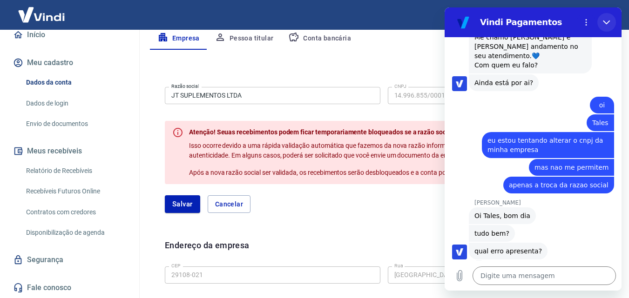
click at [608, 28] on button "Fechar" at bounding box center [606, 22] width 19 height 19
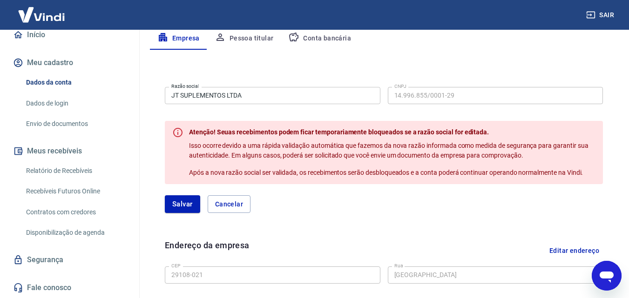
click at [610, 272] on icon "Abrir janela de mensagens" at bounding box center [606, 277] width 14 height 11
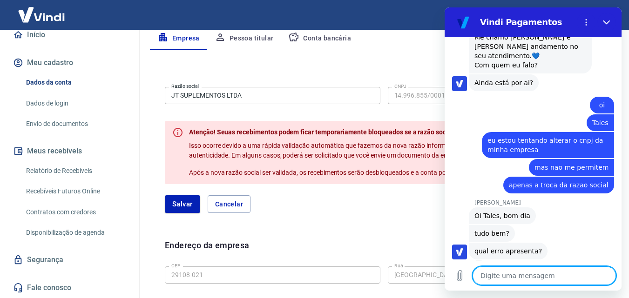
click at [545, 279] on textarea at bounding box center [543, 276] width 143 height 19
paste textarea "e"
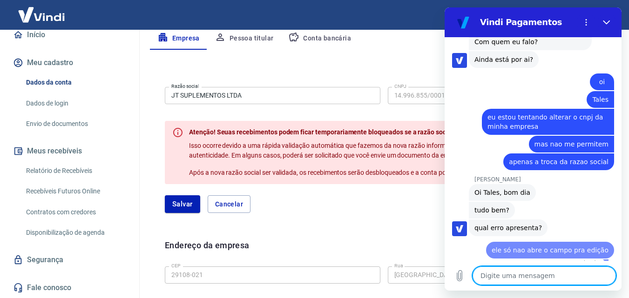
scroll to position [370, 0]
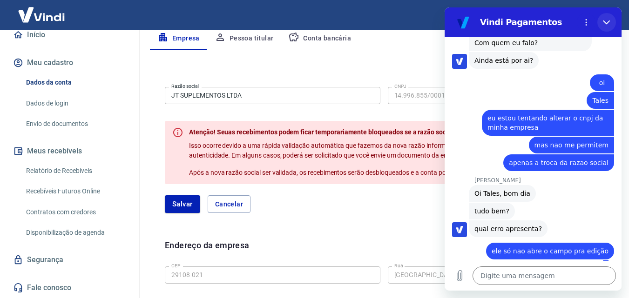
click at [609, 23] on icon "Fechar" at bounding box center [606, 22] width 7 height 7
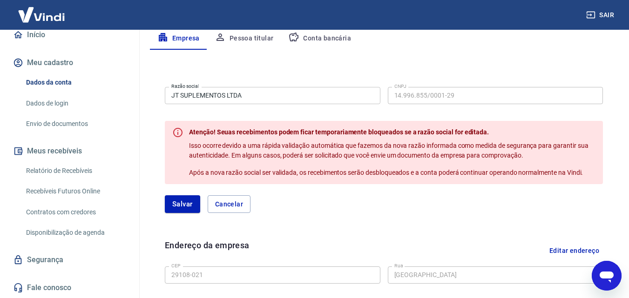
scroll to position [371, 0]
drag, startPoint x: 615, startPoint y: 275, endPoint x: 763, endPoint y: 514, distance: 281.7
click at [615, 275] on div "Abrir janela de mensagens" at bounding box center [606, 276] width 28 height 28
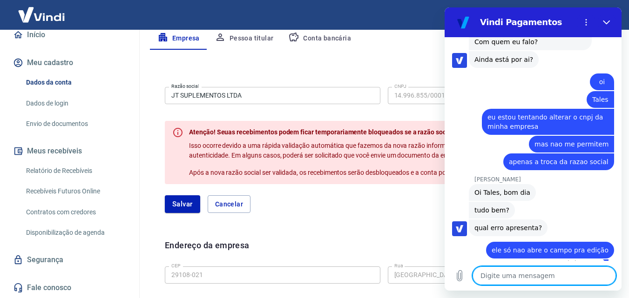
scroll to position [370, 0]
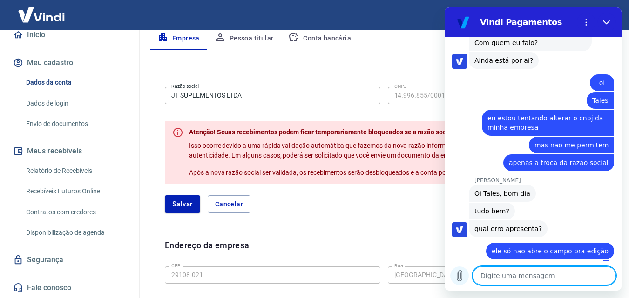
click at [460, 275] on icon "Carregar arquivo" at bounding box center [459, 275] width 11 height 11
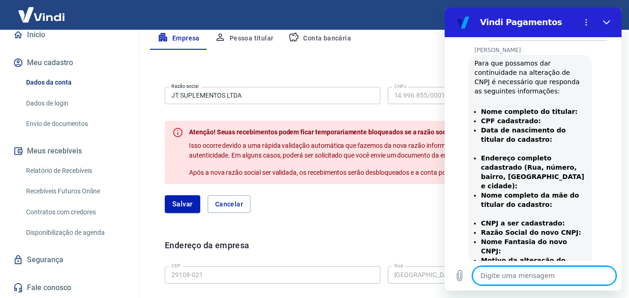
scroll to position [660, 0]
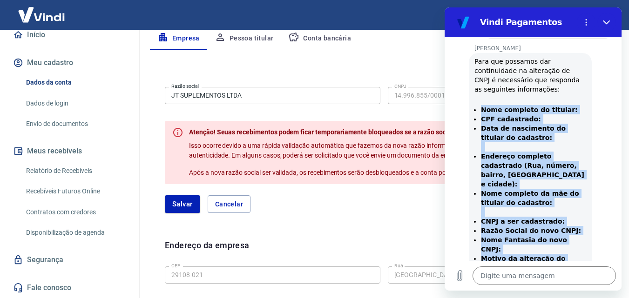
drag, startPoint x: 575, startPoint y: 230, endPoint x: 481, endPoint y: 99, distance: 161.4
click at [481, 105] on ul "Nome completo do titular: CPF cadastrado: Data de nascimento do titular do cada…" at bounding box center [530, 189] width 112 height 168
click at [510, 138] on li "Data de nascimento do titular do cadastro:" at bounding box center [533, 138] width 105 height 28
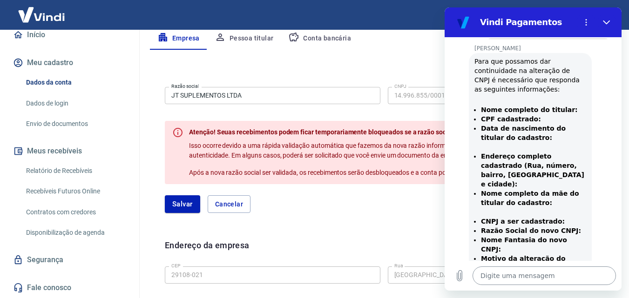
click at [569, 273] on textarea at bounding box center [543, 276] width 143 height 19
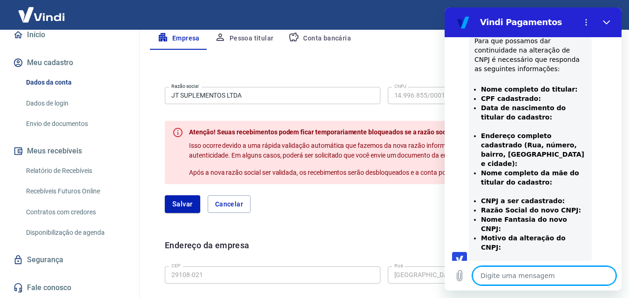
scroll to position [682, 0]
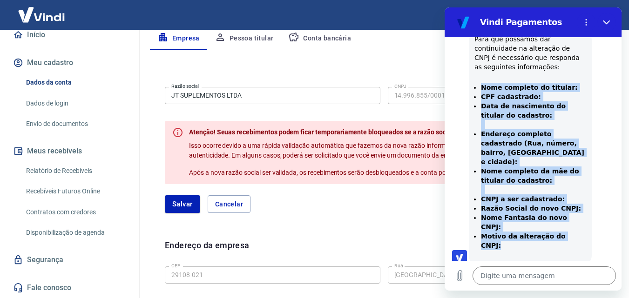
drag, startPoint x: 573, startPoint y: 212, endPoint x: 473, endPoint y: 77, distance: 167.9
click at [474, 83] on ul "Nome completo do titular: CPF cadastrado: Data de nascimento do titular do cada…" at bounding box center [530, 167] width 112 height 168
copy ul "Nome completo do titular: CPF cadastrado: Data de nascimento do titular do cada…"
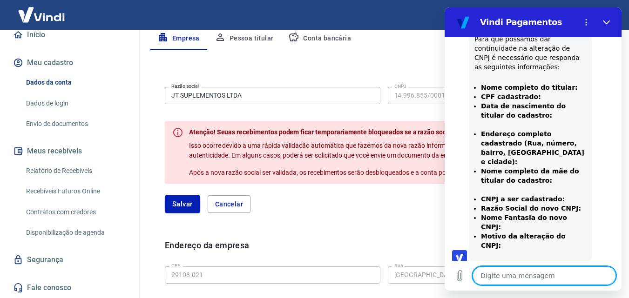
scroll to position [713, 0]
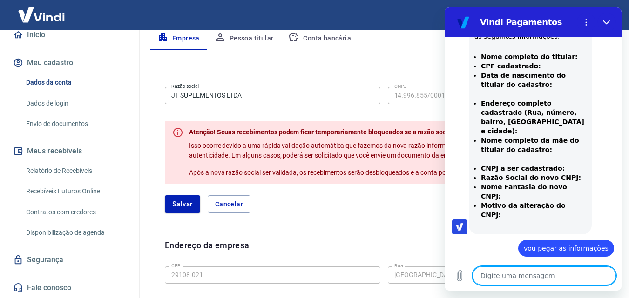
click at [546, 276] on textarea at bounding box center [543, 276] width 143 height 19
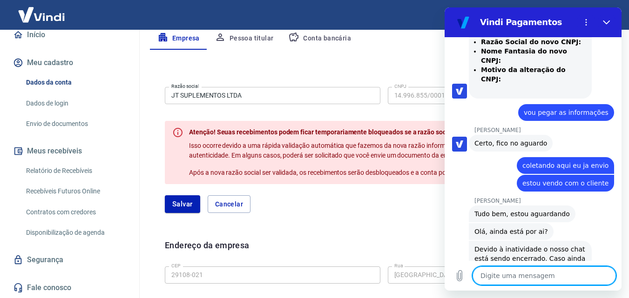
scroll to position [909, 0]
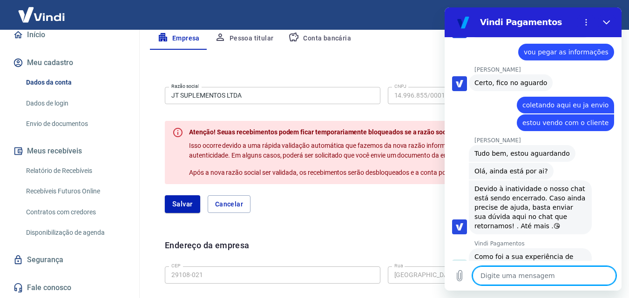
paste textarea "Nome completo do titular: [PERSON_NAME] CPF cadastrado: 127.169.487-55 Data de …"
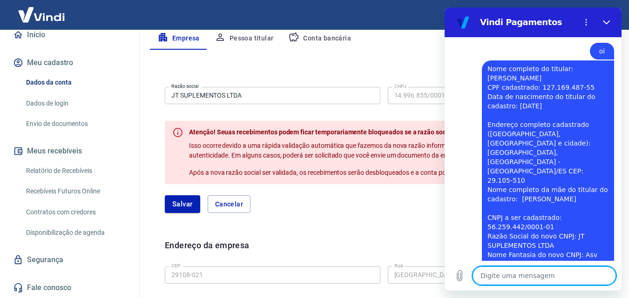
scroll to position [1149, 0]
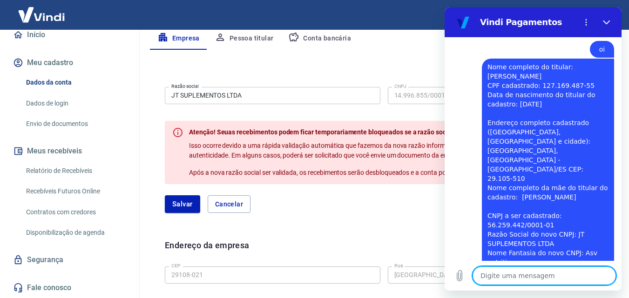
click at [346, 175] on span "Após a nova razão social ser validada, os recebimentos serão desbloqueados e a …" at bounding box center [386, 172] width 394 height 7
